Goal: Task Accomplishment & Management: Complete application form

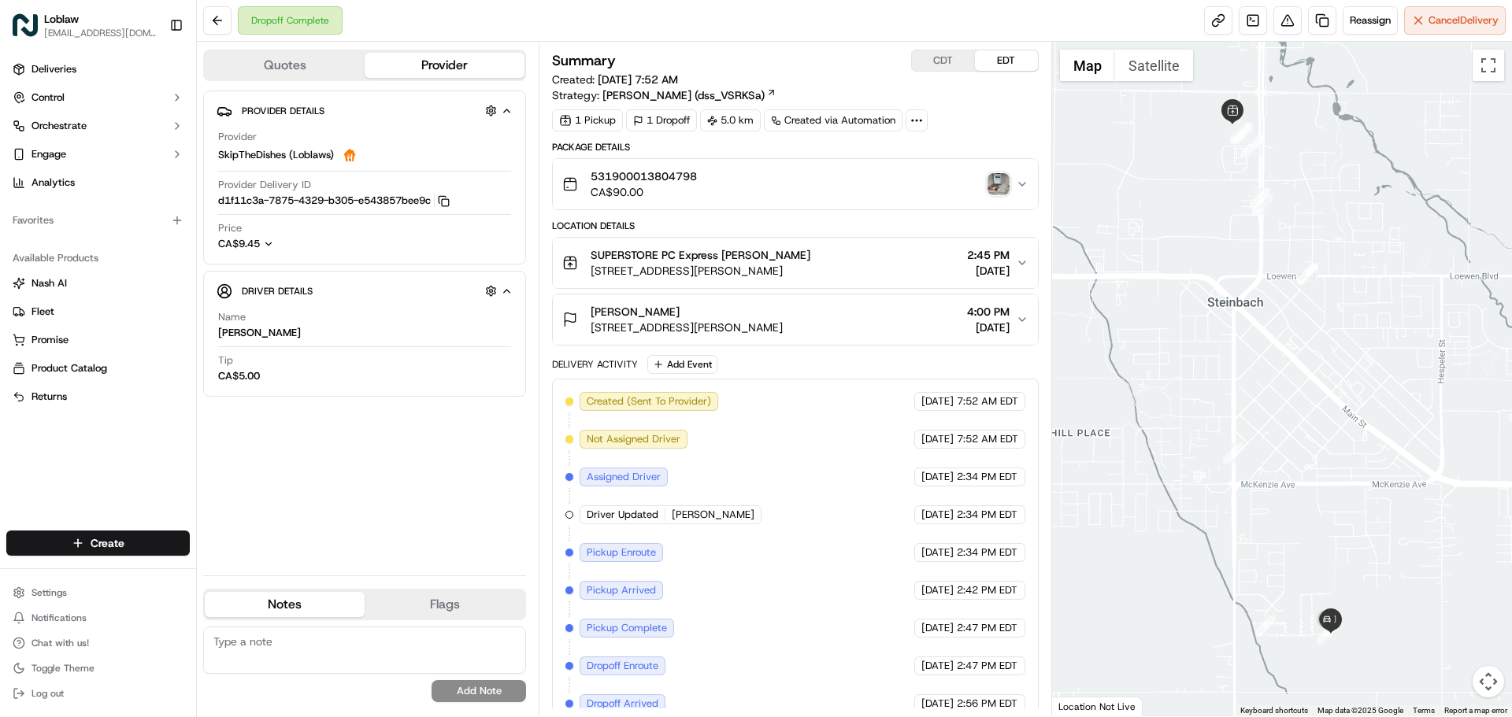
scroll to position [56, 0]
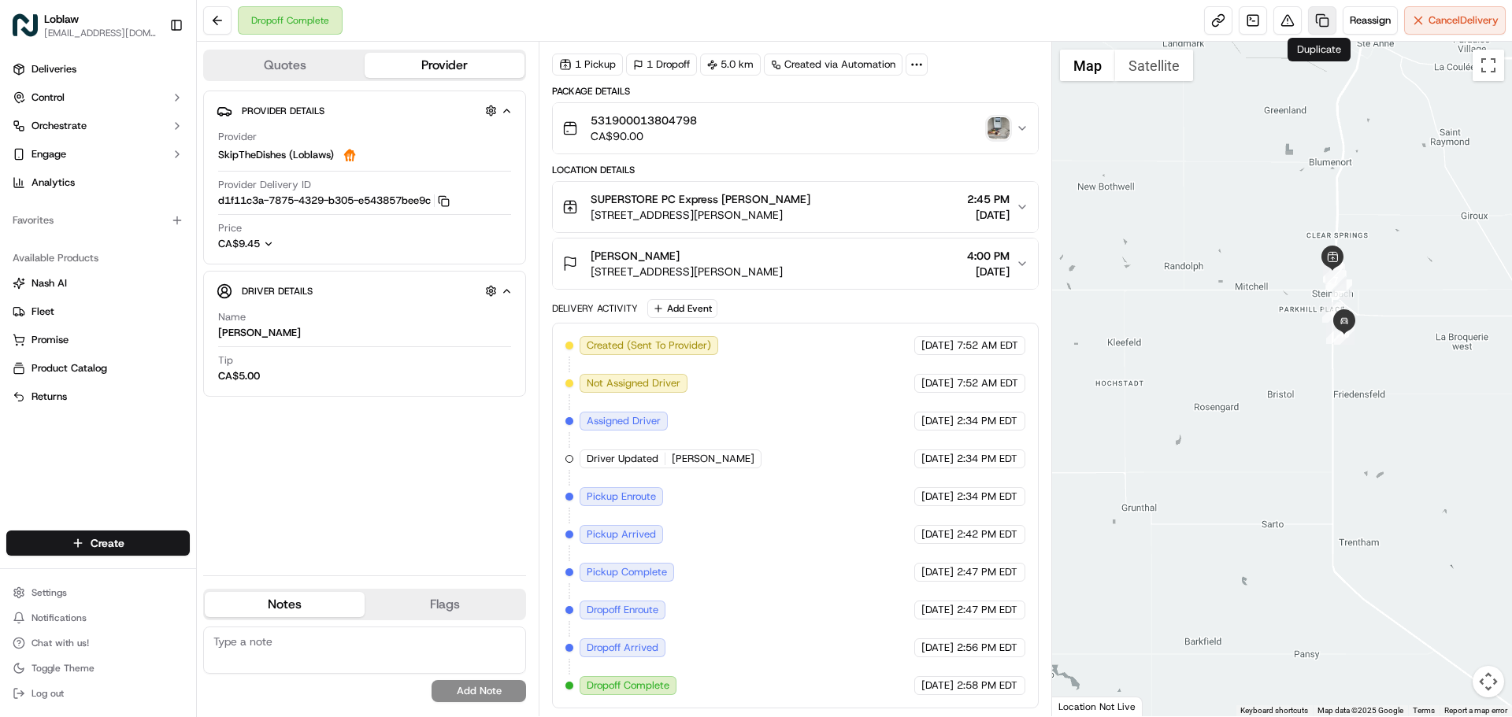
click at [1327, 17] on link at bounding box center [1322, 20] width 28 height 28
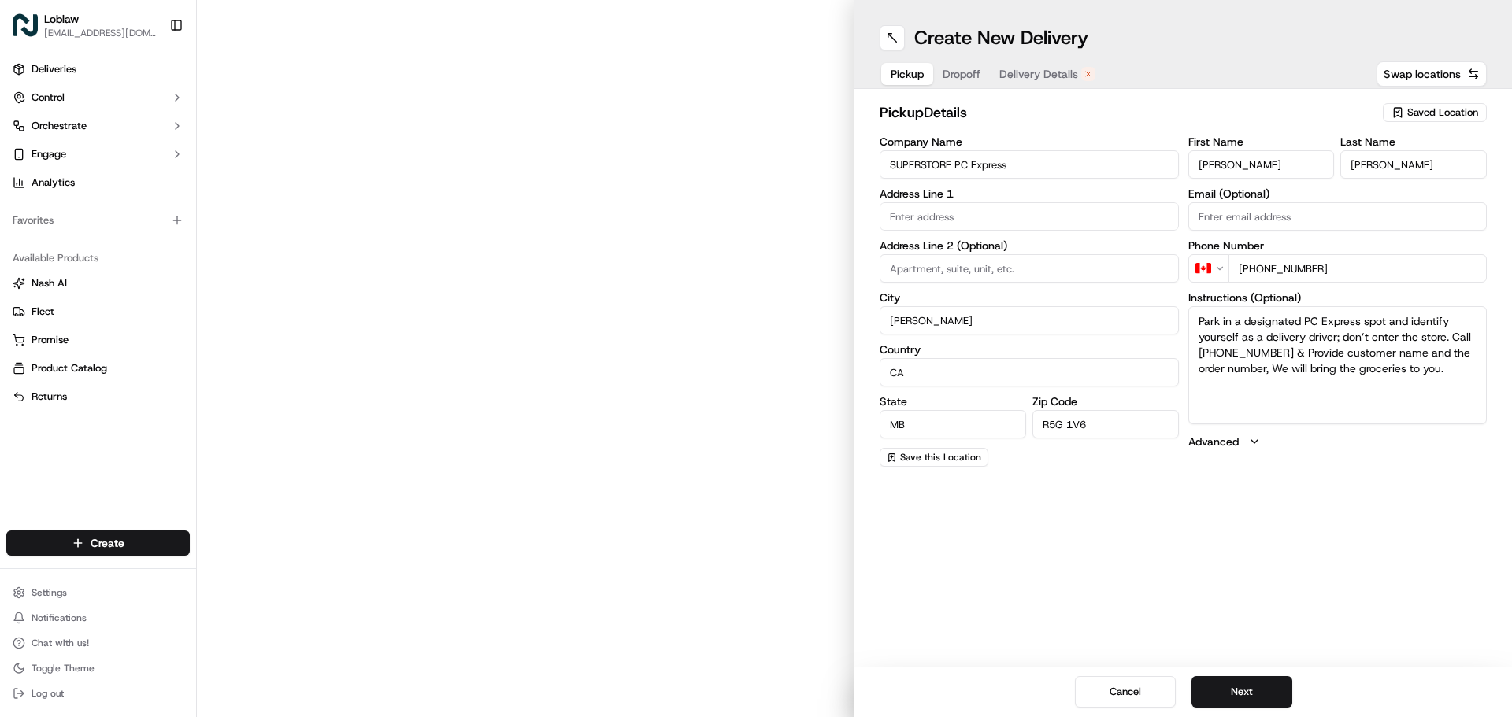
type input "[STREET_ADDRESS]"
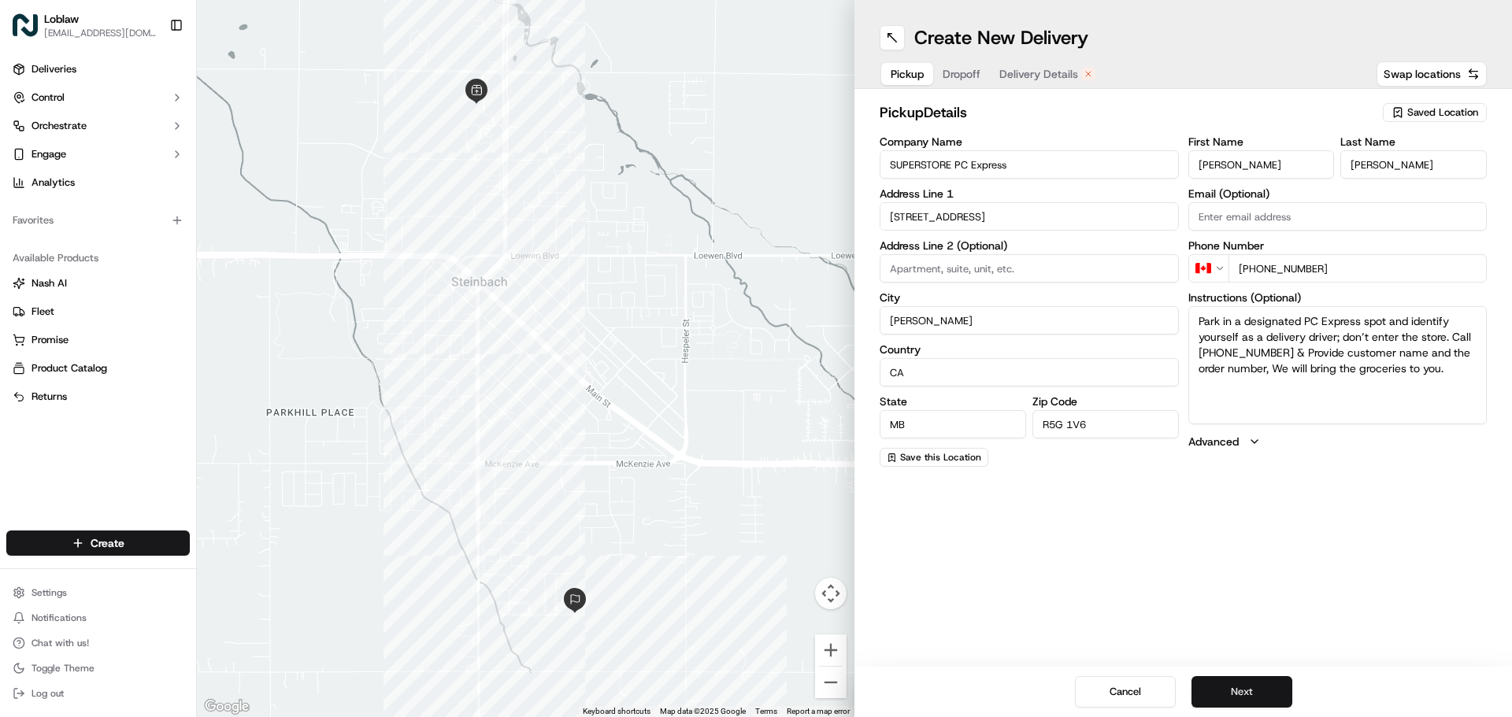
click at [1266, 687] on button "Next" at bounding box center [1241, 691] width 101 height 31
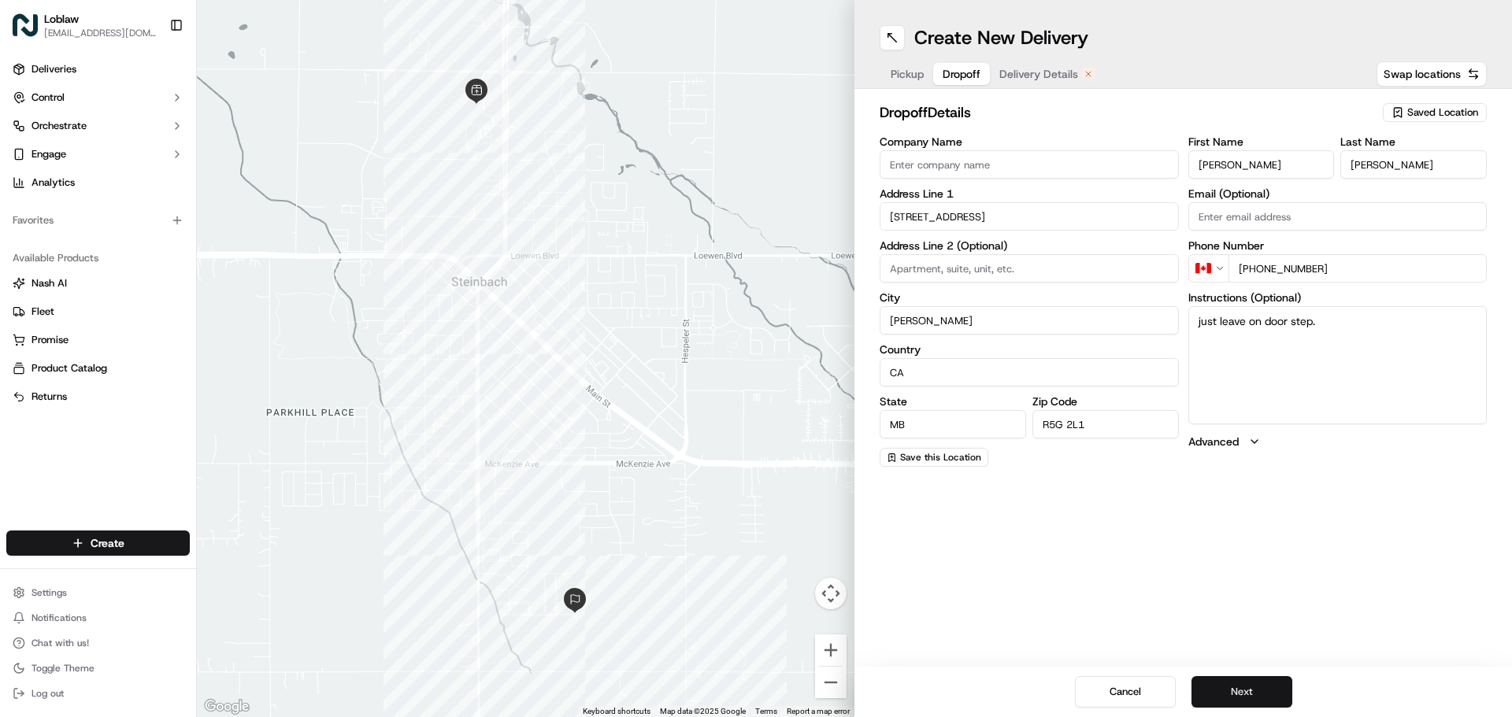
click at [1267, 687] on button "Next" at bounding box center [1241, 691] width 101 height 31
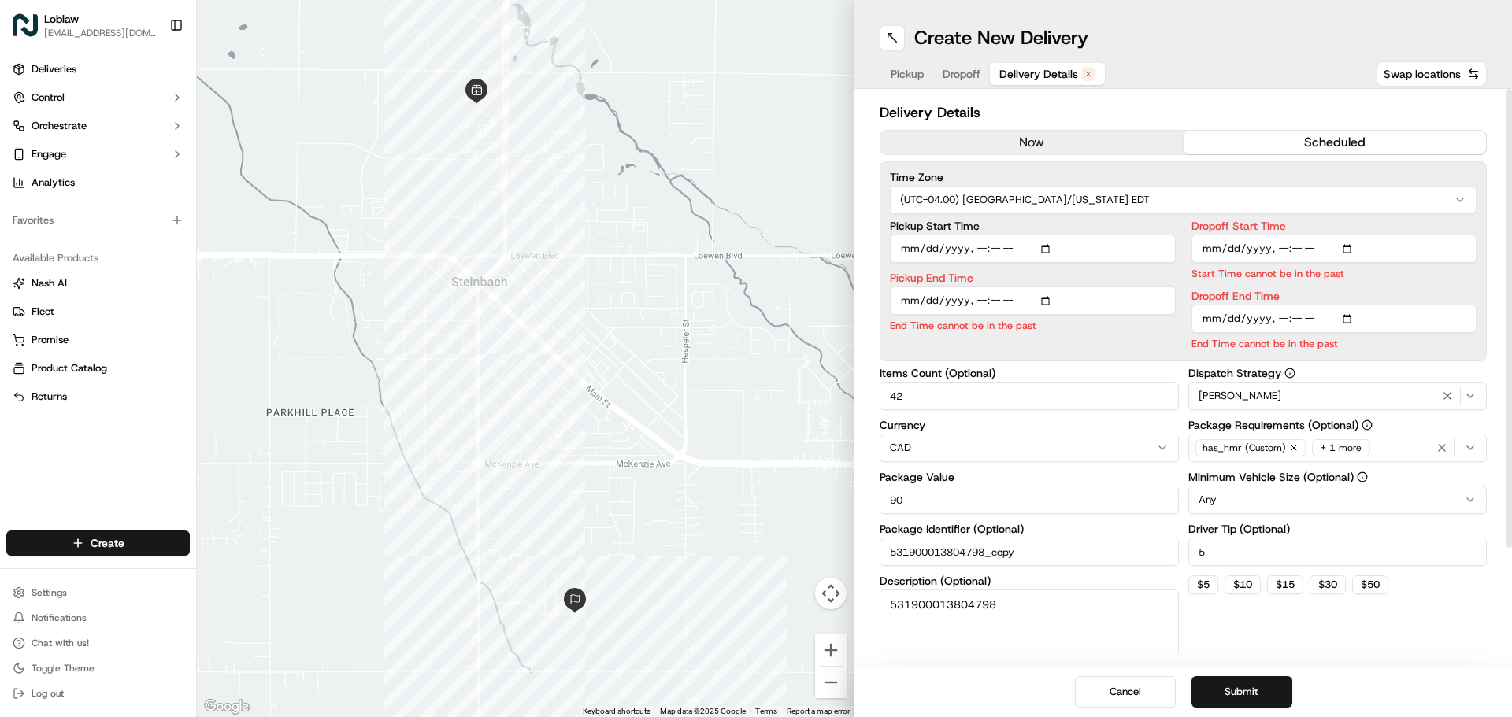
click at [1002, 251] on input "Pickup Start Time" at bounding box center [1033, 249] width 286 height 28
click at [1048, 247] on input "Pickup Start Time" at bounding box center [1033, 249] width 286 height 28
type input "[DATE]T15:23"
click at [1154, 197] on html "Loblaw [EMAIL_ADDRESS][DOMAIN_NAME] Toggle Sidebar Deliveries Control Orchestra…" at bounding box center [756, 358] width 1512 height 717
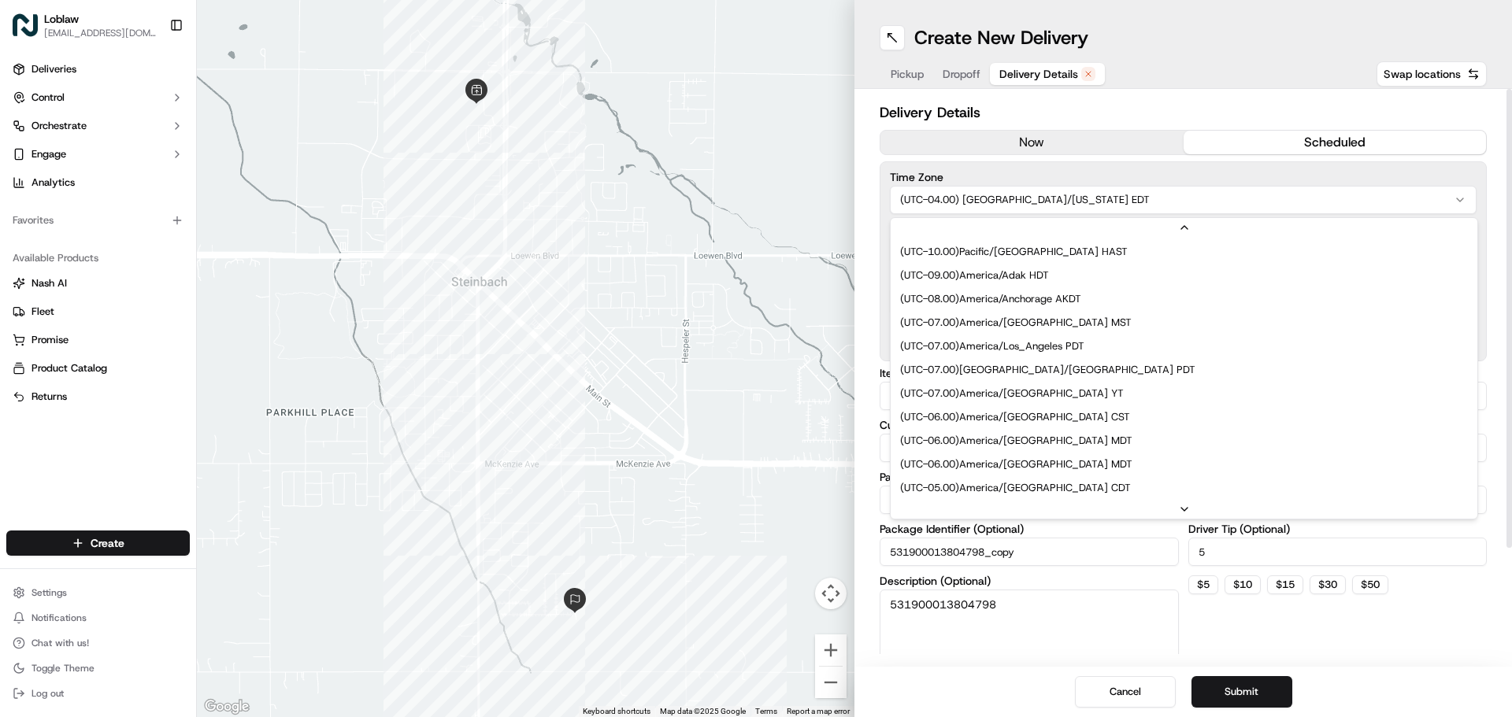
scroll to position [118, 0]
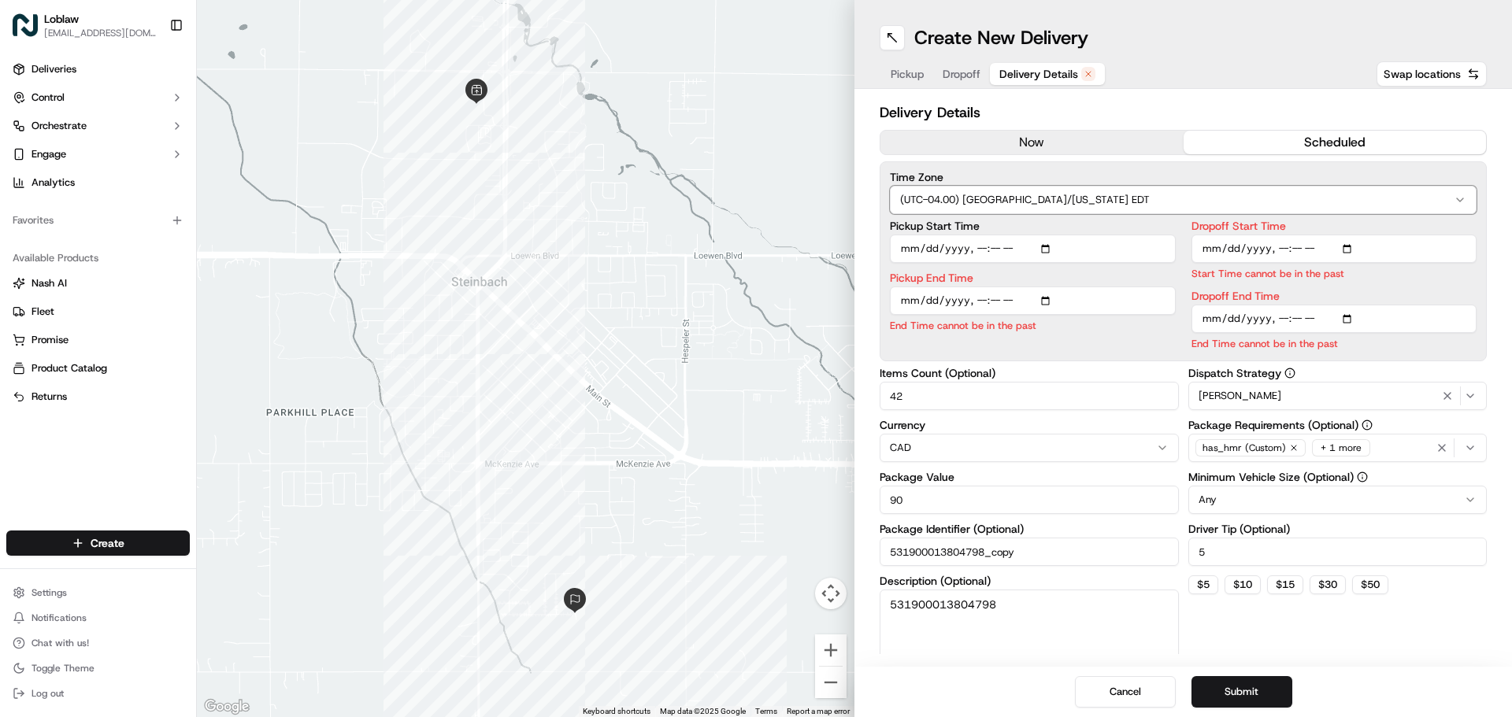
click at [1206, 46] on html "Loblaw [EMAIL_ADDRESS][DOMAIN_NAME] Toggle Sidebar Deliveries Control Orchestra…" at bounding box center [756, 358] width 1512 height 717
click at [1346, 250] on input "Dropoff Start Time" at bounding box center [1334, 249] width 286 height 28
type input "[DATE]T15:30"
click at [1350, 76] on div "Pickup Dropoff Delivery Details Swap locations" at bounding box center [1183, 74] width 607 height 28
click at [1055, 140] on button "now" at bounding box center [1031, 143] width 303 height 24
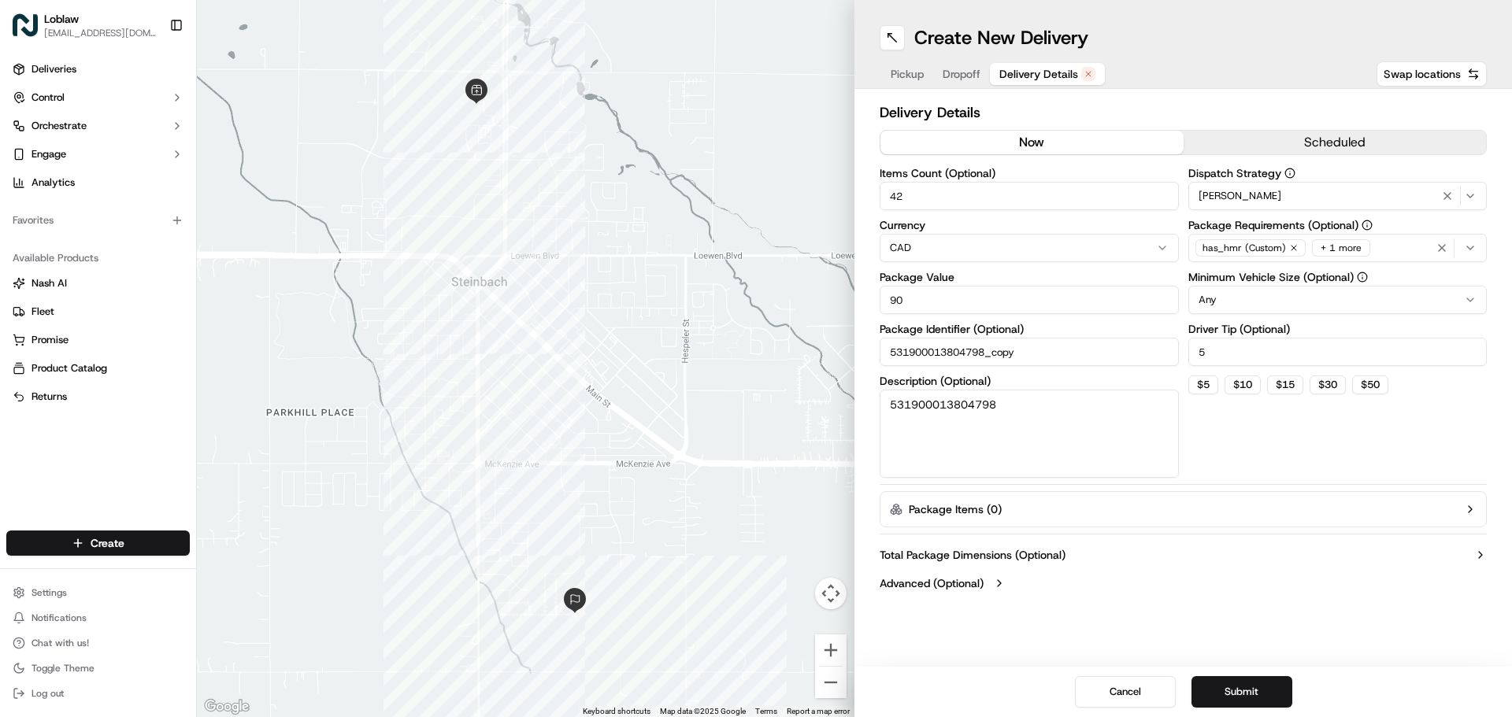
drag, startPoint x: 1266, startPoint y: 702, endPoint x: 1402, endPoint y: 254, distance: 468.3
click at [1400, 317] on div "Create New Delivery Pickup Dropoff Delivery Details Swap locations Delivery Det…" at bounding box center [1182, 358] width 657 height 717
click at [1402, 209] on button "[PERSON_NAME]" at bounding box center [1337, 196] width 299 height 28
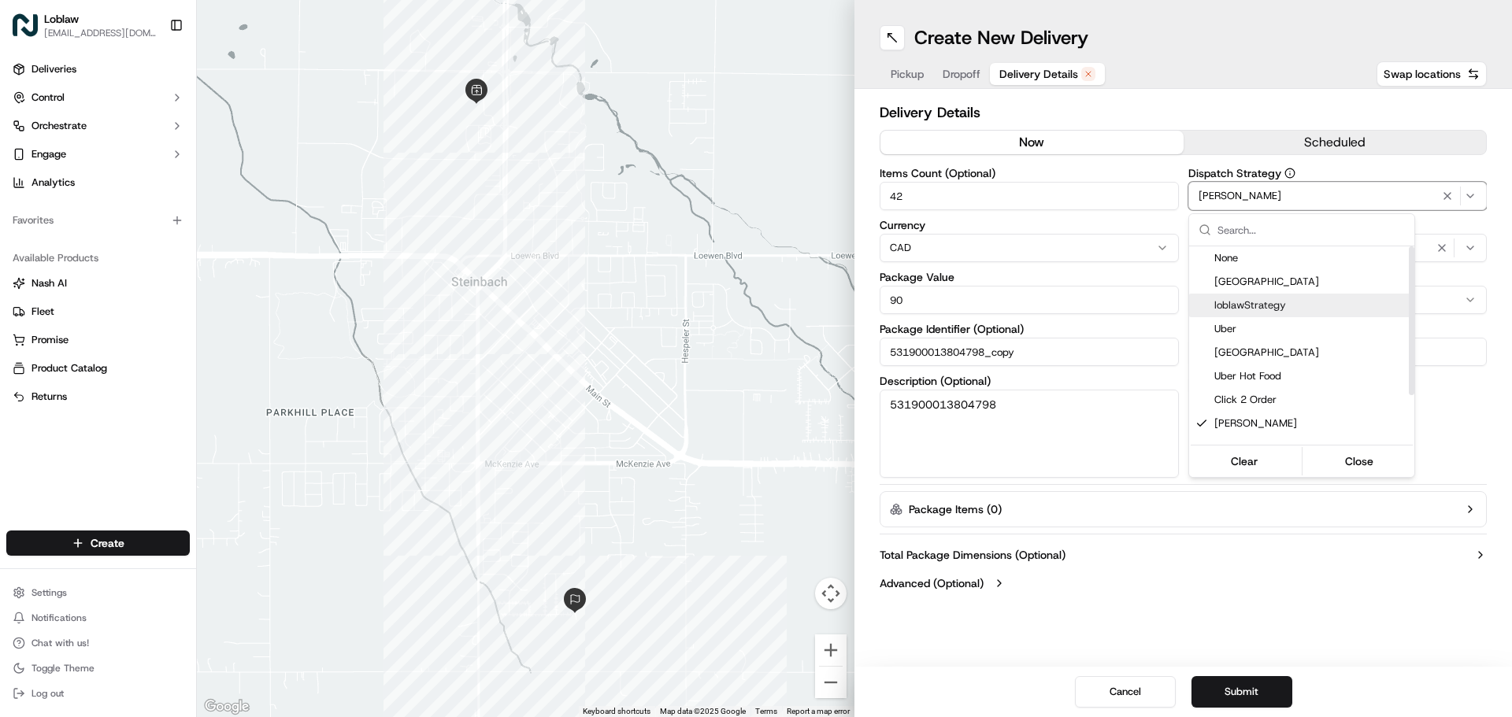
click at [1322, 315] on div "loblawStrategy" at bounding box center [1301, 306] width 225 height 24
click at [1232, 22] on html "Loblaw [EMAIL_ADDRESS][DOMAIN_NAME] Toggle Sidebar Deliveries Control Orchestra…" at bounding box center [756, 358] width 1512 height 717
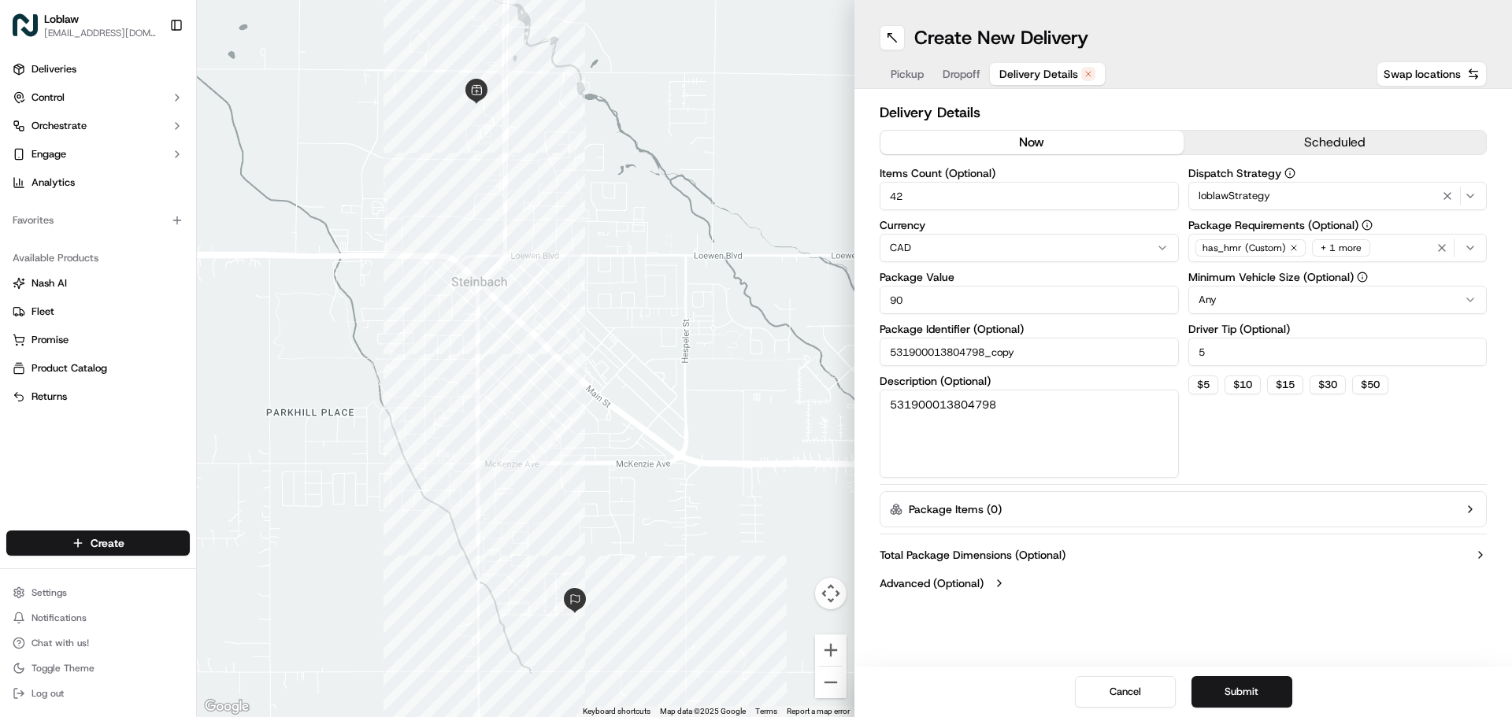
click at [1332, 350] on input "5" at bounding box center [1337, 352] width 299 height 28
click at [1332, 350] on input "0" at bounding box center [1337, 352] width 299 height 28
type input "0"
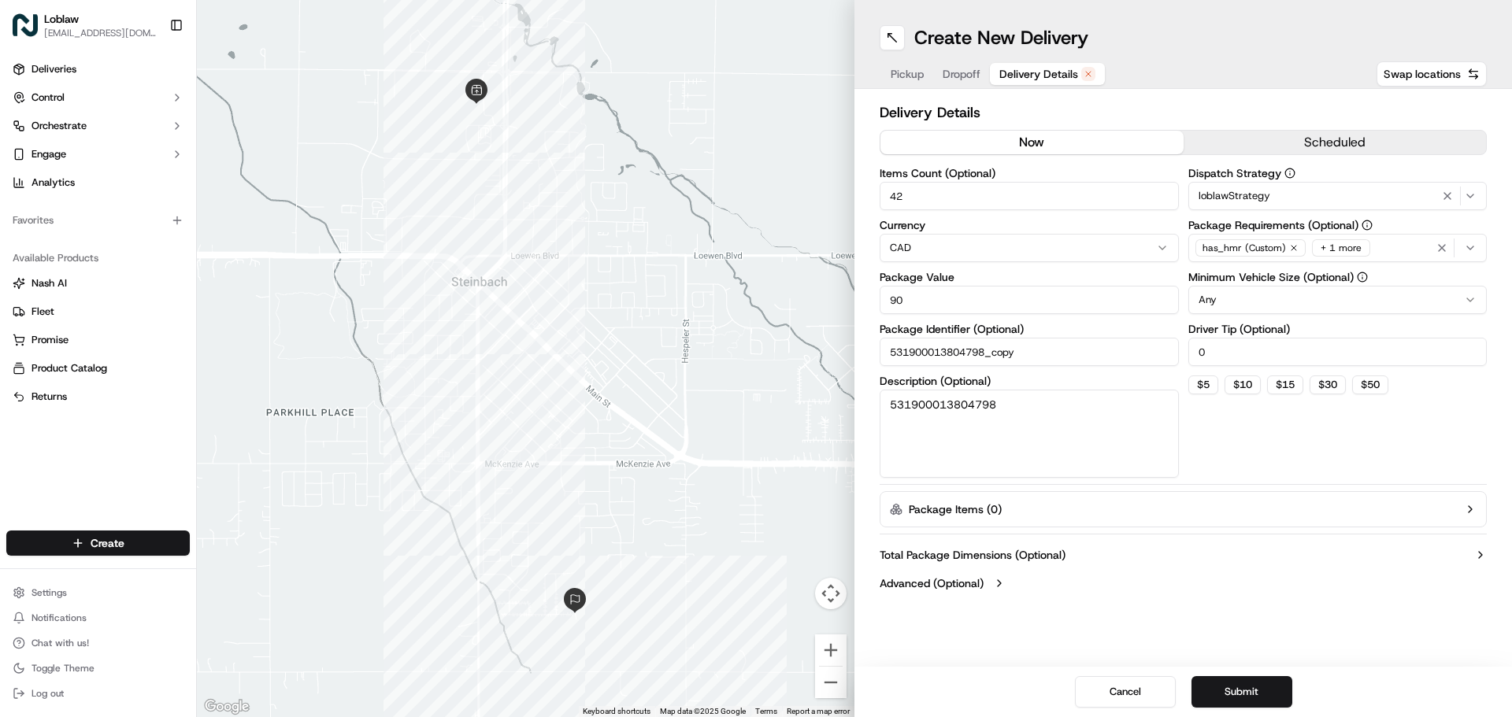
click at [1108, 29] on div "Create New Delivery" at bounding box center [1183, 37] width 607 height 25
click at [1228, 690] on button "Submit" at bounding box center [1241, 691] width 101 height 31
